Goal: Navigation & Orientation: Find specific page/section

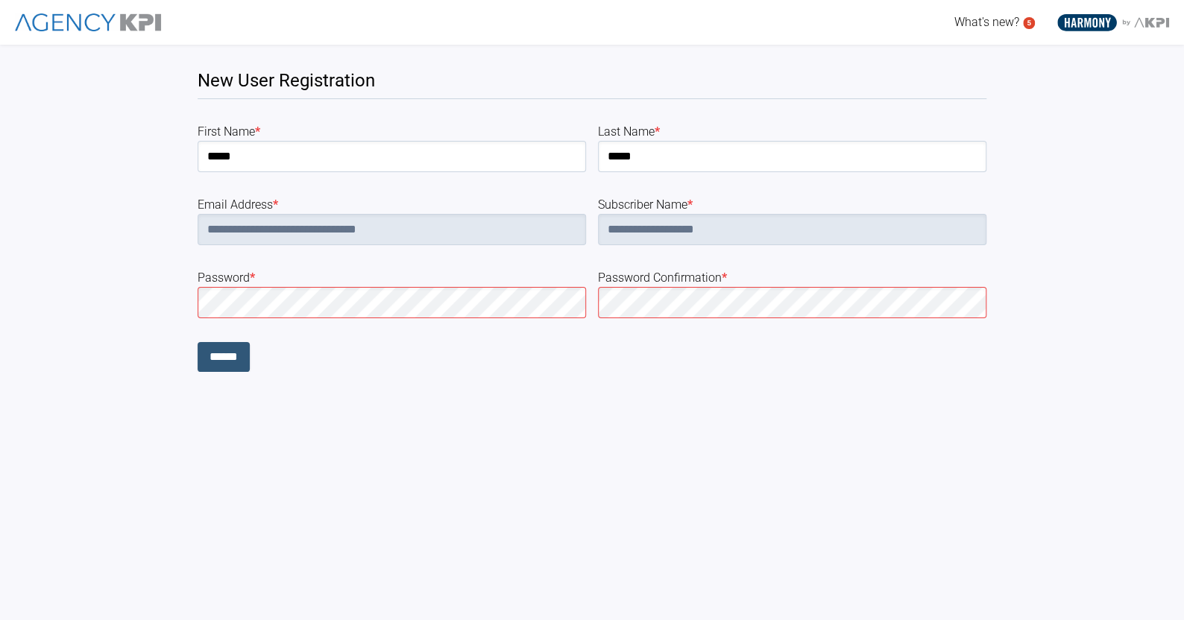
click at [232, 355] on input "******" at bounding box center [224, 357] width 52 height 30
click at [438, 372] on html "**********" at bounding box center [592, 186] width 1184 height 372
click at [220, 353] on input "******" at bounding box center [224, 357] width 52 height 30
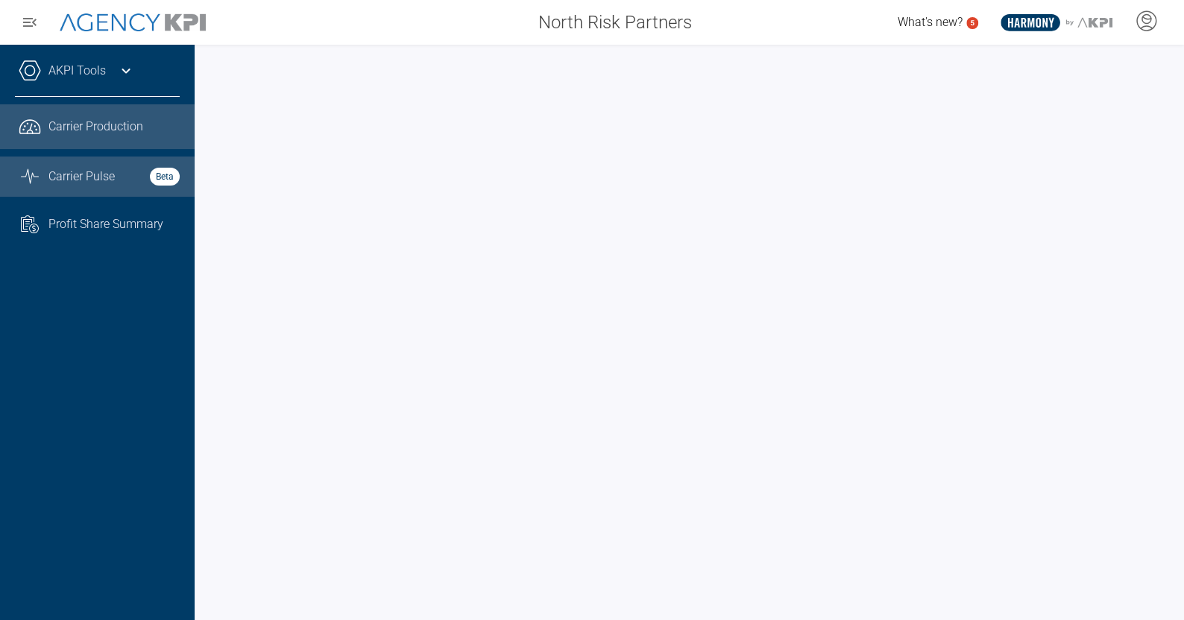
click at [114, 186] on link "Graph Stats Streamline Icon: [URL][DOMAIN_NAME] Carrier Pulse Beta" at bounding box center [97, 177] width 195 height 40
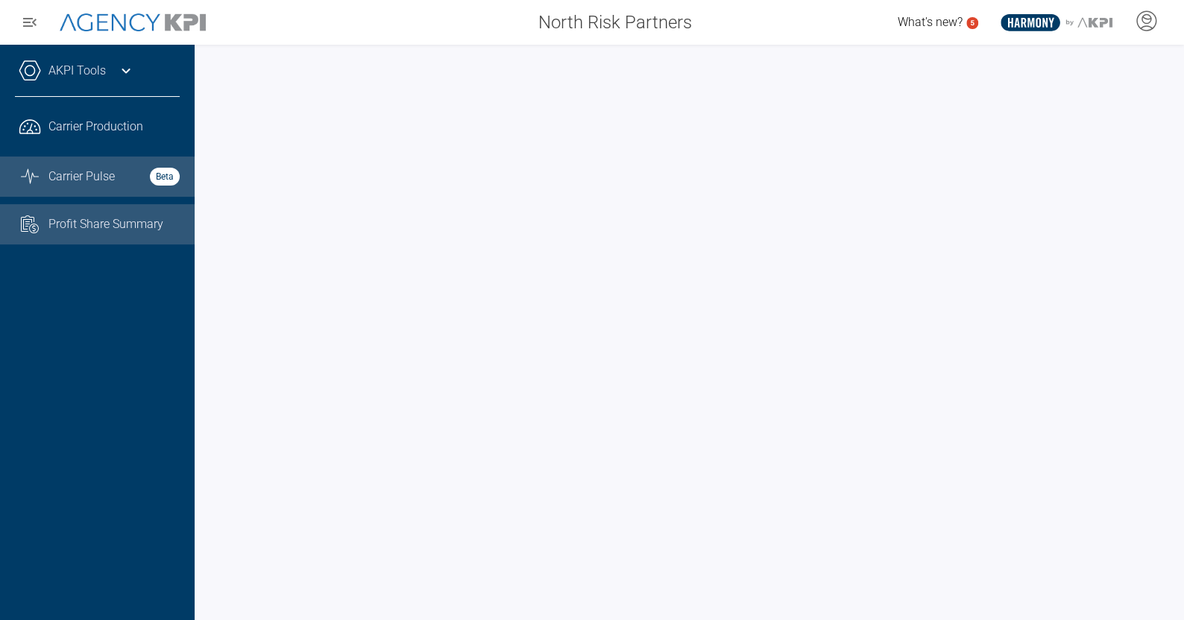
click at [104, 229] on span "Profit Share Summary" at bounding box center [105, 224] width 115 height 18
click at [113, 173] on span "Carrier Pulse" at bounding box center [81, 177] width 66 height 18
click at [94, 73] on link "AKPI Tools" at bounding box center [76, 71] width 57 height 18
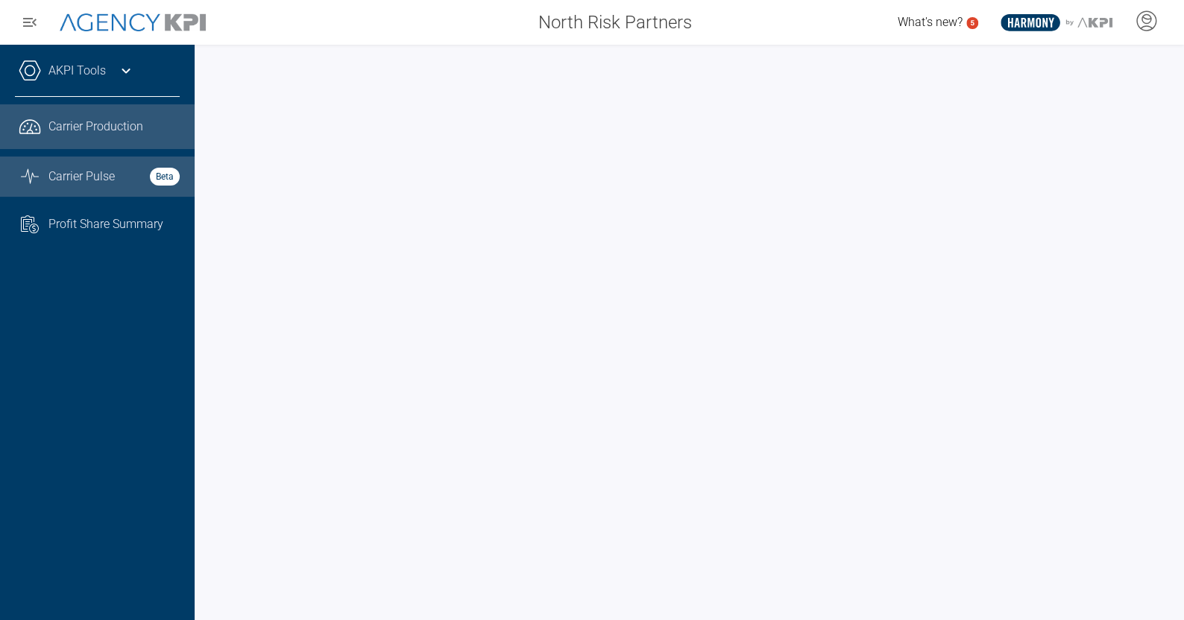
click at [78, 177] on span "Carrier Pulse" at bounding box center [81, 177] width 66 height 18
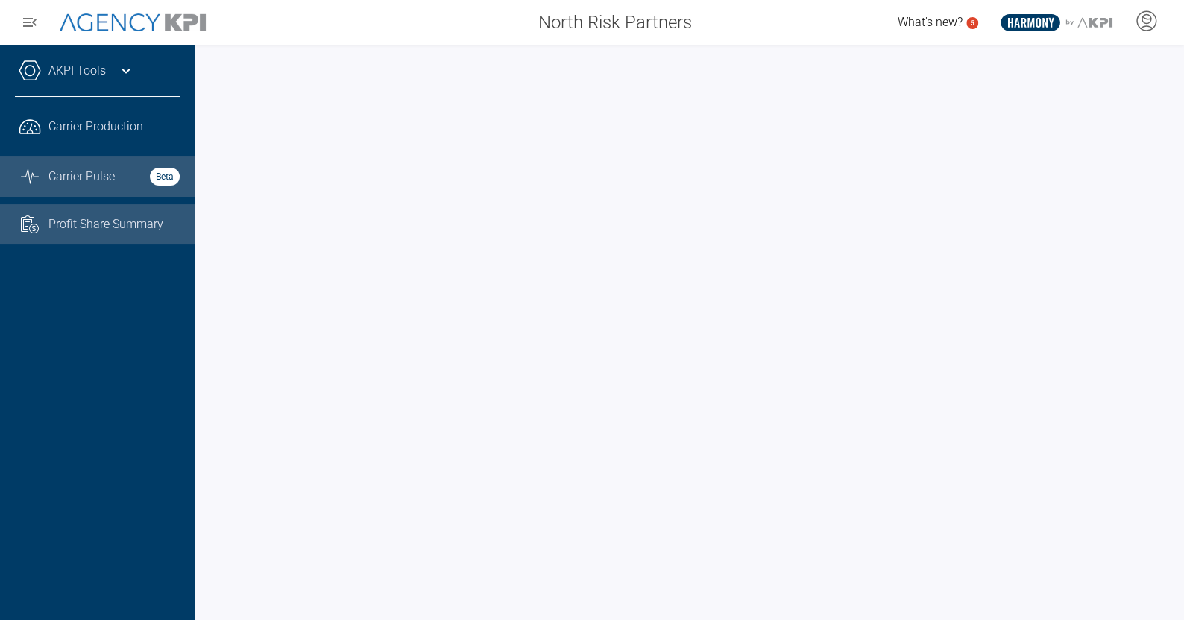
click at [86, 228] on span "Profit Share Summary" at bounding box center [105, 224] width 115 height 18
click at [106, 168] on span "Carrier Pulse" at bounding box center [81, 177] width 66 height 18
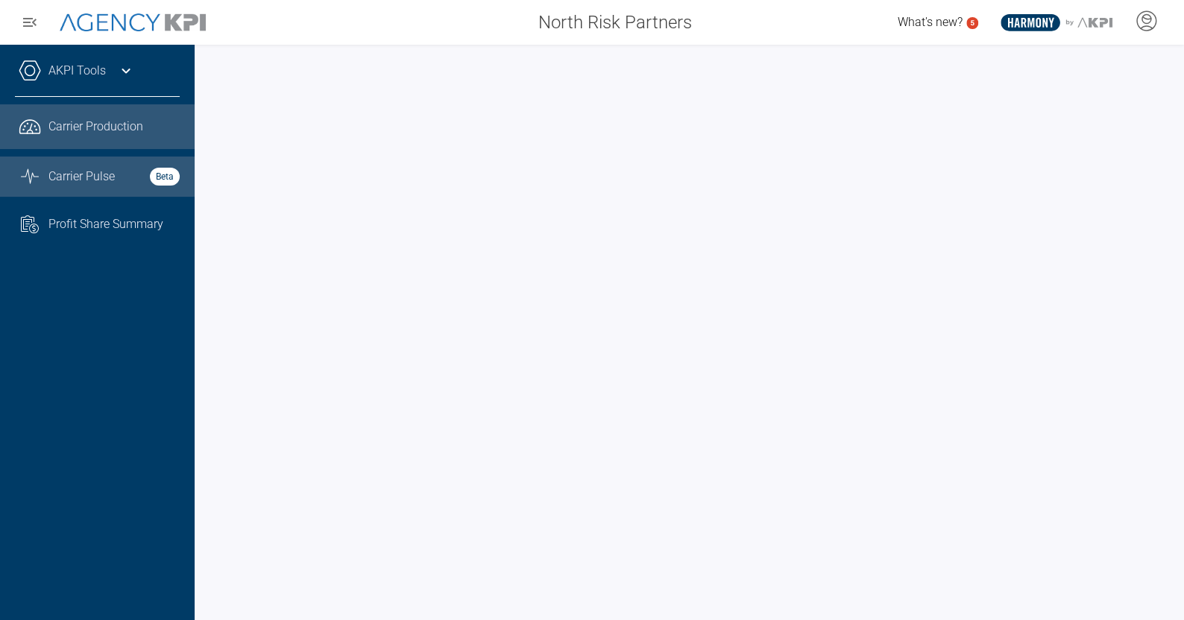
click at [83, 126] on span "Carrier Production" at bounding box center [95, 127] width 95 height 18
click at [204, 356] on div at bounding box center [689, 332] width 989 height 575
click at [37, 171] on icon "Graph Stats Streamline Icon: https://streamlinehq.com" at bounding box center [30, 177] width 22 height 18
click at [66, 115] on link ".cls-1{fill:none;stroke:#221f20;stroke-linecap:round;stroke-linejoin:round;stro…" at bounding box center [97, 126] width 195 height 45
click at [107, 168] on span "Carrier Pulse" at bounding box center [81, 177] width 66 height 18
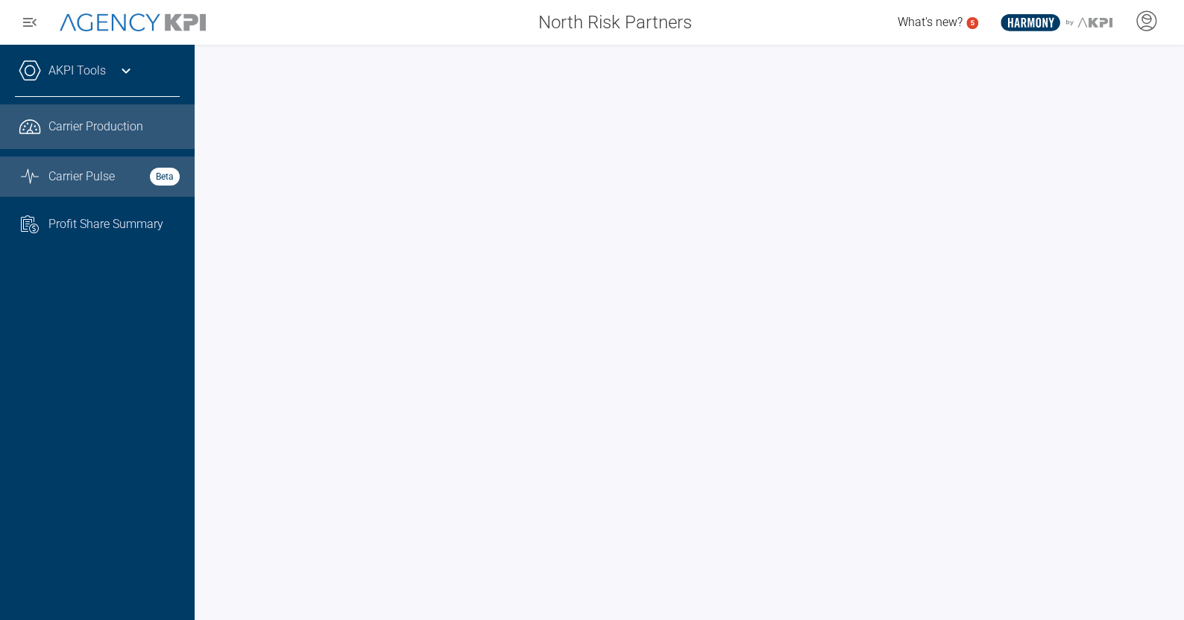
click at [83, 120] on span "Carrier Production" at bounding box center [95, 127] width 95 height 18
